Goal: Information Seeking & Learning: Learn about a topic

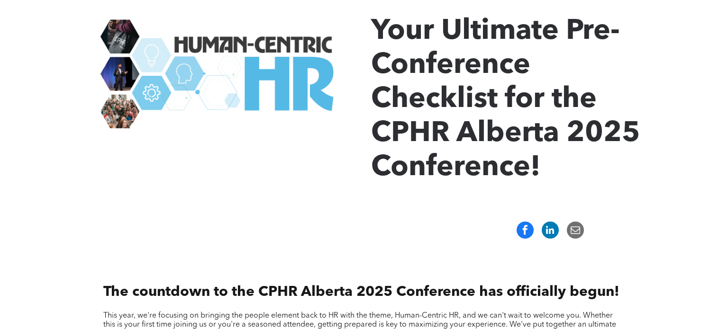
scroll to position [223, 0]
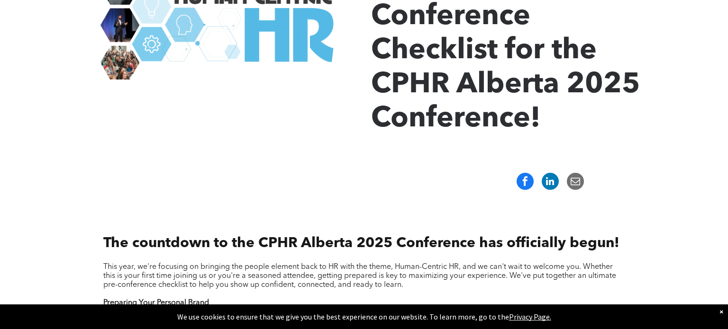
click at [721, 312] on div "×" at bounding box center [721, 311] width 4 height 9
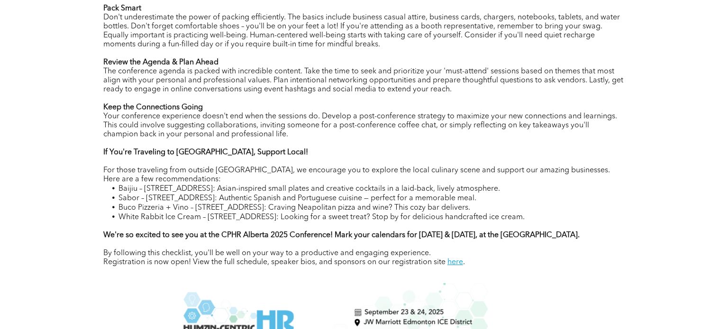
scroll to position [621, 0]
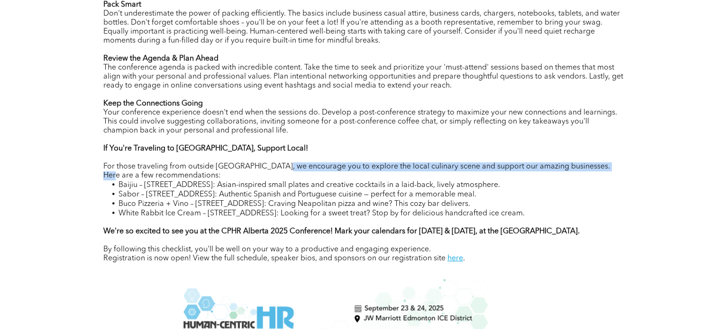
drag, startPoint x: 300, startPoint y: 167, endPoint x: 610, endPoint y: 174, distance: 309.9
click at [610, 174] on p "For those traveling from outside [GEOGRAPHIC_DATA], we encourage you to explore…" at bounding box center [363, 171] width 521 height 18
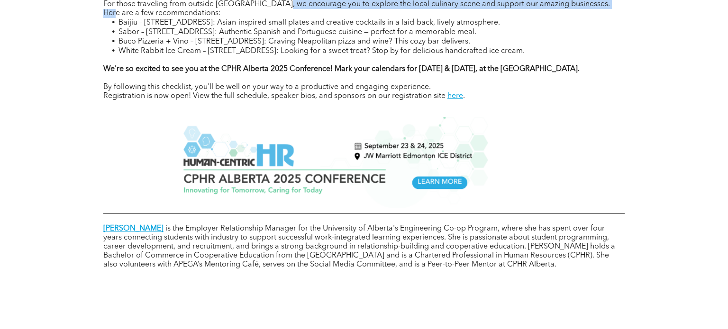
scroll to position [815, 0]
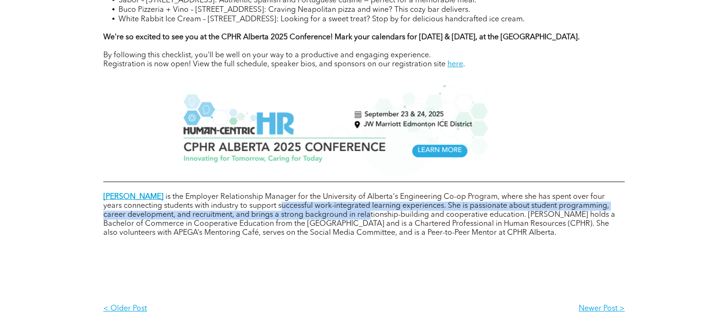
drag, startPoint x: 263, startPoint y: 221, endPoint x: 379, endPoint y: 226, distance: 115.7
click at [376, 226] on p "[PERSON_NAME] is the Employer Relationship Manager for the University of Albert…" at bounding box center [363, 215] width 521 height 45
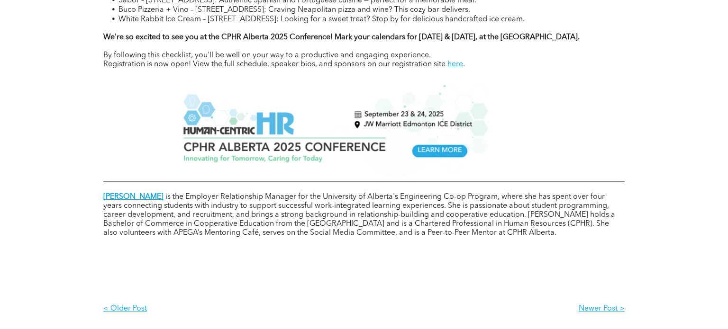
click at [407, 229] on span "is the Employer Relationship Manager for the University of Alberta's Engineerin…" at bounding box center [359, 215] width 512 height 44
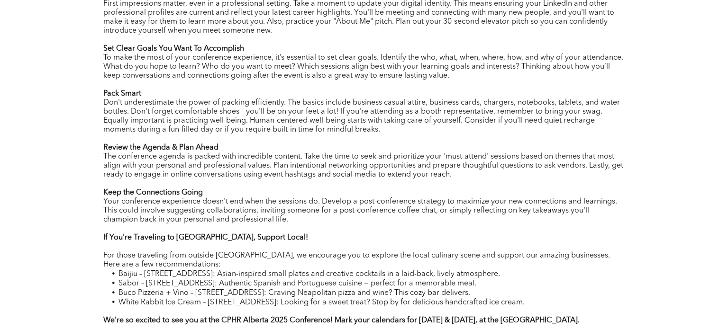
scroll to position [540, 0]
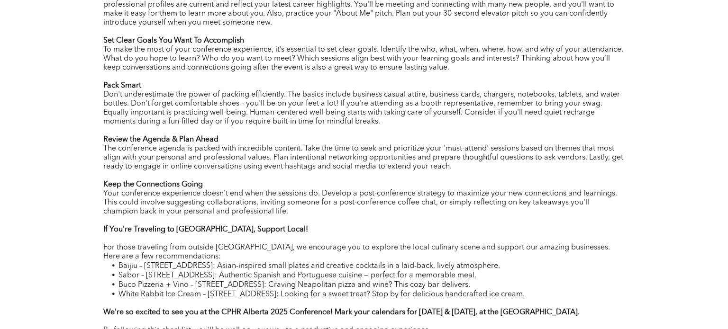
click at [508, 112] on span "Don't underestimate the power of packing efficiently. The basics include busine…" at bounding box center [361, 108] width 516 height 35
click at [160, 109] on p "Don't underestimate the power of packing efficiently. The basics include busine…" at bounding box center [363, 108] width 521 height 36
click at [261, 122] on span "Don't underestimate the power of packing efficiently. The basics include busine…" at bounding box center [361, 108] width 516 height 35
click at [335, 122] on span "Don't underestimate the power of packing efficiently. The basics include busine…" at bounding box center [361, 108] width 516 height 35
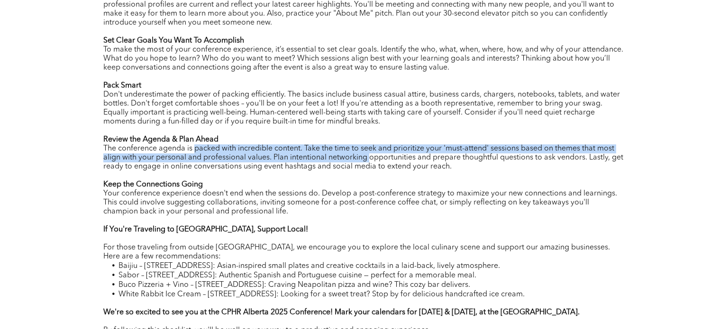
drag, startPoint x: 195, startPoint y: 152, endPoint x: 432, endPoint y: 159, distance: 237.4
click at [400, 157] on span "The conference agenda is packed with incredible content. Take the time to seek …" at bounding box center [363, 158] width 520 height 26
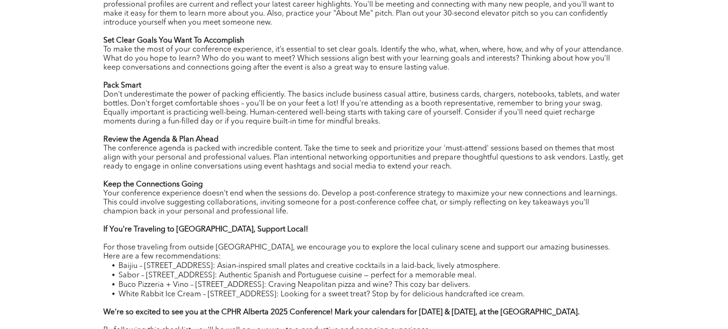
click at [432, 159] on span "The conference agenda is packed with incredible content. Take the time to seek …" at bounding box center [363, 158] width 520 height 26
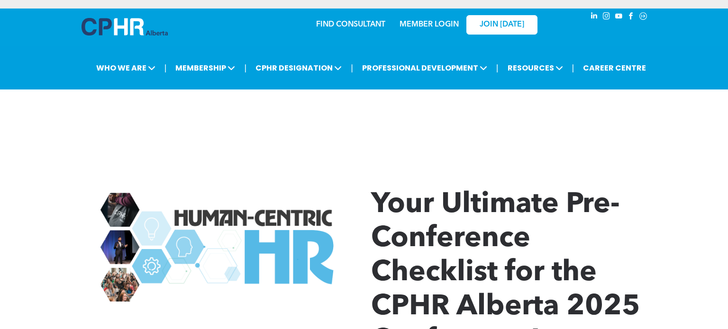
scroll to position [0, 0]
